Goal: Check status: Check status

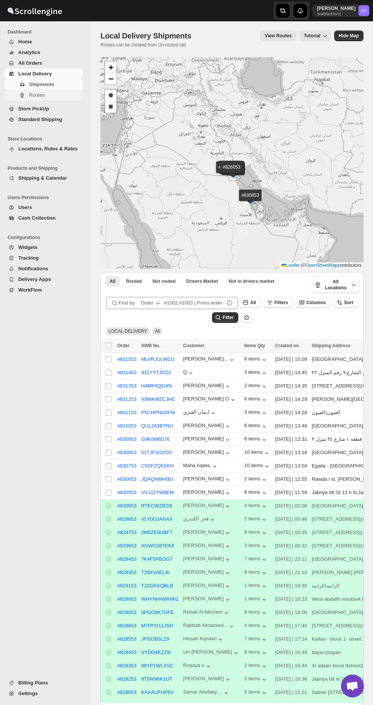
click at [80, 91] on button "Routes" at bounding box center [44, 95] width 78 height 11
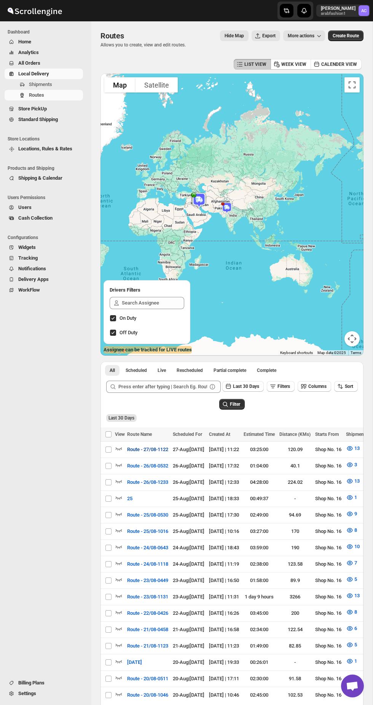
click at [159, 453] on span "Route - 27/08-1122" at bounding box center [147, 450] width 41 height 8
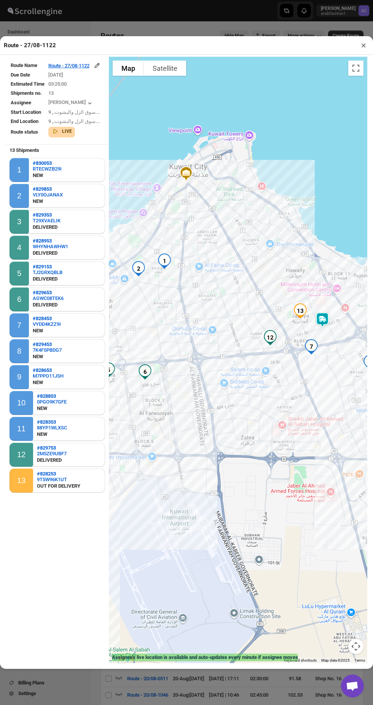
click at [360, 57] on div at bounding box center [238, 360] width 258 height 606
click at [363, 57] on div at bounding box center [238, 360] width 258 height 606
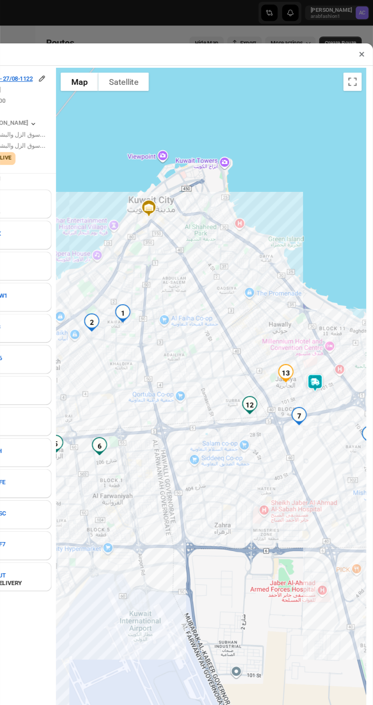
click at [347, 36] on div "Route - 27/08-1122 ×" at bounding box center [186, 45] width 373 height 19
click at [364, 40] on button "×" at bounding box center [363, 45] width 11 height 11
